Goal: Task Accomplishment & Management: Use online tool/utility

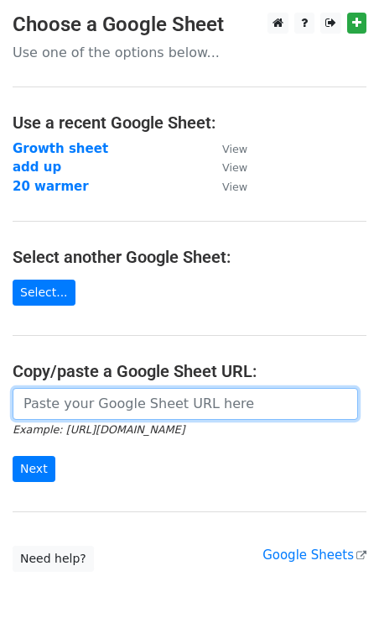
click at [76, 411] on input "url" at bounding box center [186, 404] width 346 height 32
paste input "https://docs.google.com/spreadsheets/d/18V_kaBEJg1_wlJ-tGQ5F2kOJHUUB-0q_U-Vyt53…"
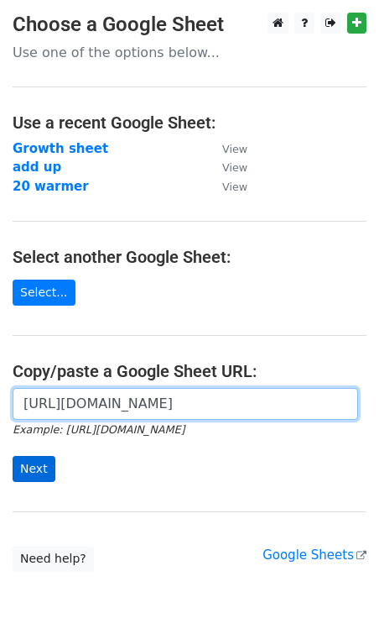
type input "https://docs.google.com/spreadsheets/d/18V_kaBEJg1_wlJ-tGQ5F2kOJHUUB-0q_U-Vyt53…"
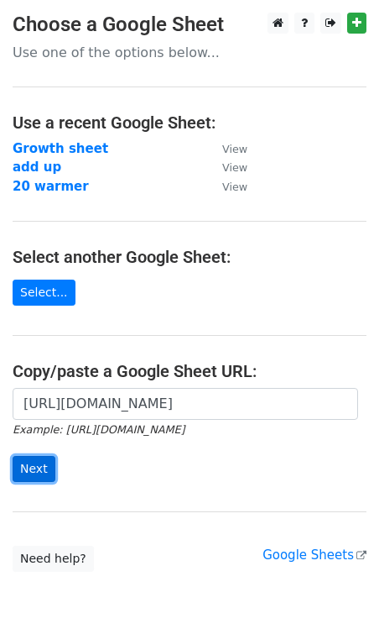
click at [37, 465] on input "Next" at bounding box center [34, 469] width 43 height 26
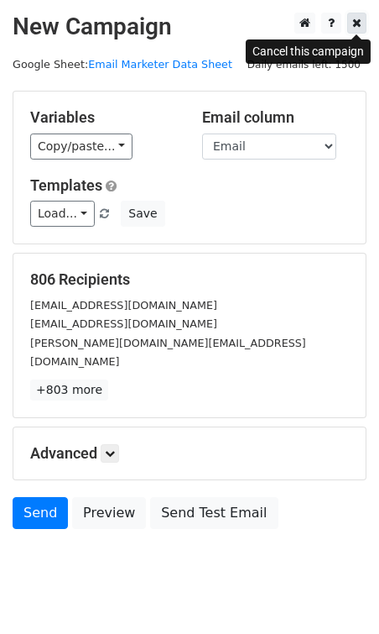
click at [363, 23] on link at bounding box center [357, 23] width 19 height 21
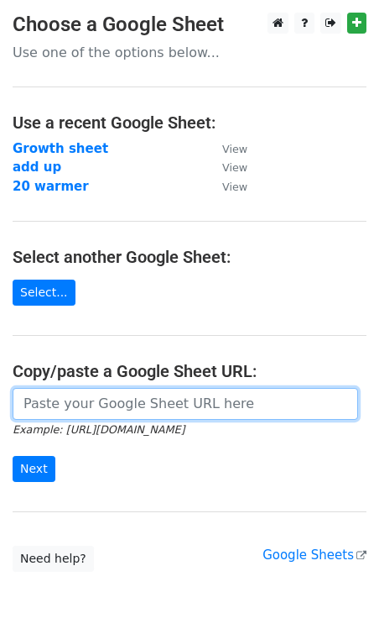
click at [50, 398] on input "url" at bounding box center [186, 404] width 346 height 32
paste input "[URL][DOMAIN_NAME]"
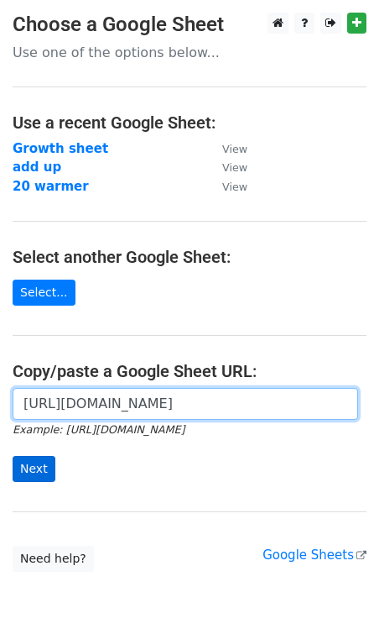
type input "[URL][DOMAIN_NAME]"
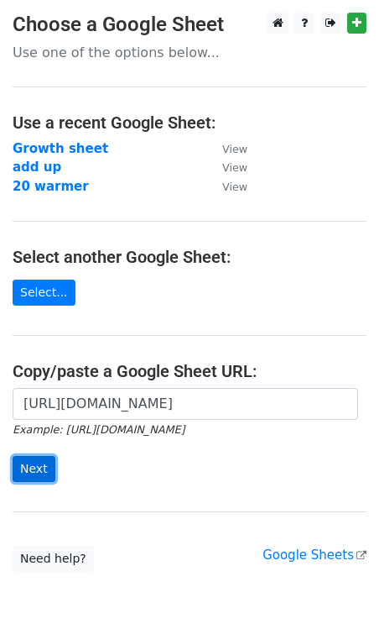
click at [40, 458] on input "Next" at bounding box center [34, 469] width 43 height 26
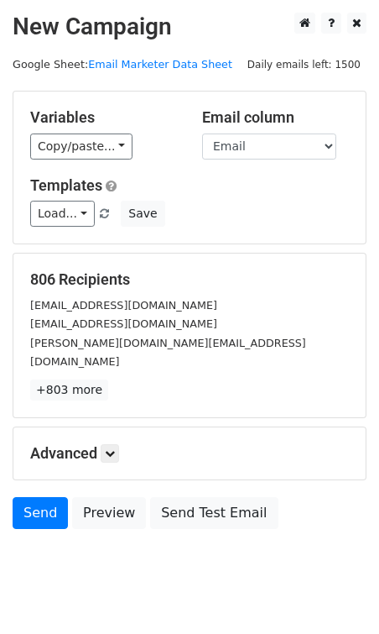
click at [176, 249] on form "Variables Copy/paste... {{First Name}} {{Last Name}} {{Email}} Email column Fir…" at bounding box center [190, 314] width 354 height 447
click at [61, 218] on link "Load..." at bounding box center [62, 214] width 65 height 26
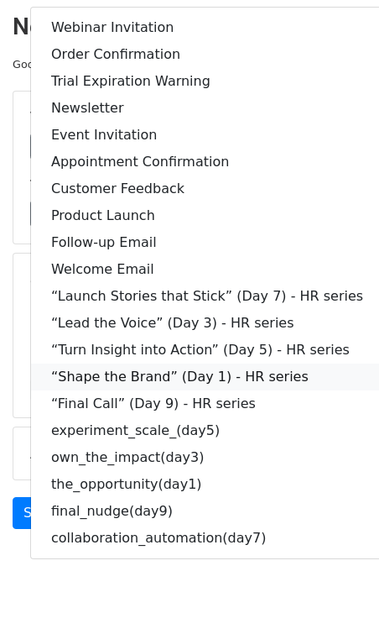
click at [195, 372] on link "“Shape the Brand” (Day 1) - HR series" at bounding box center [207, 377] width 353 height 27
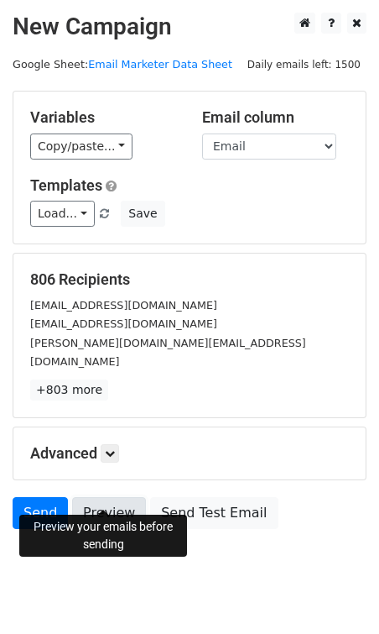
click at [111, 497] on link "Preview" at bounding box center [109, 513] width 74 height 32
click at [30, 499] on link "Send" at bounding box center [40, 513] width 55 height 32
